Goal: Task Accomplishment & Management: Manage account settings

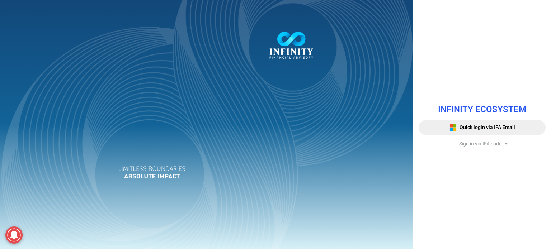
click at [84, 35] on div at bounding box center [206, 124] width 413 height 249
click at [479, 123] on button "Quick login via IFA Email" at bounding box center [481, 127] width 127 height 15
click at [478, 123] on button "Quick login via IFA Email" at bounding box center [481, 127] width 127 height 15
click at [467, 124] on span "Quick login via IFA Email" at bounding box center [487, 128] width 56 height 8
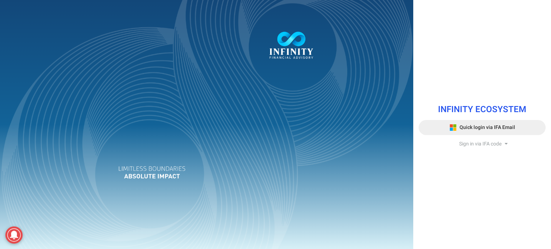
click at [467, 124] on span "Quick login via IFA Email" at bounding box center [487, 128] width 56 height 8
click at [446, 126] on button "Quick login via IFA Email" at bounding box center [481, 127] width 127 height 15
